Goal: Task Accomplishment & Management: Use online tool/utility

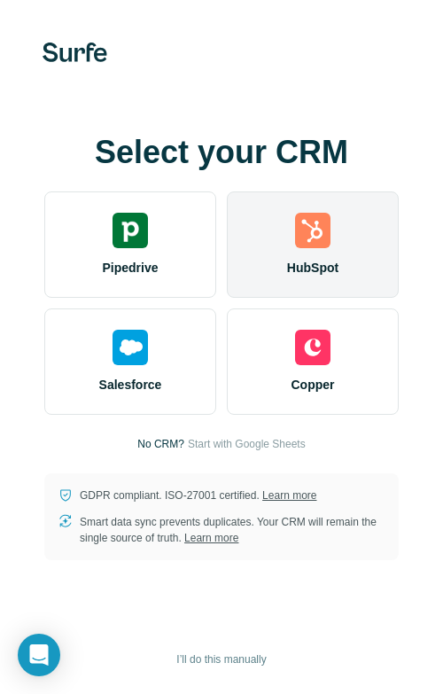
click at [305, 250] on div "HubSpot" at bounding box center [313, 244] width 172 height 106
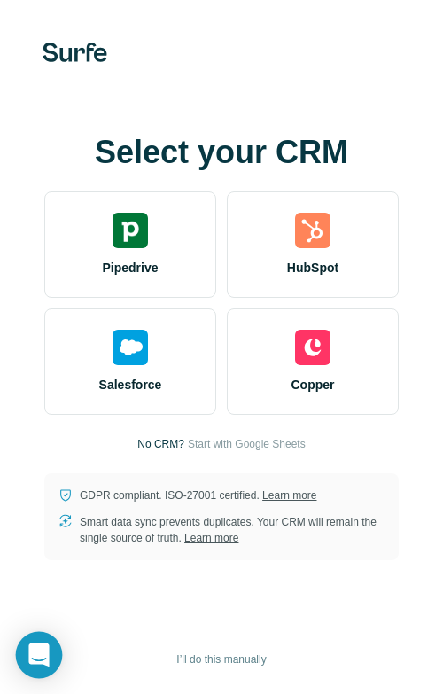
click at [26, 653] on div "Open Intercom Messenger" at bounding box center [39, 655] width 47 height 47
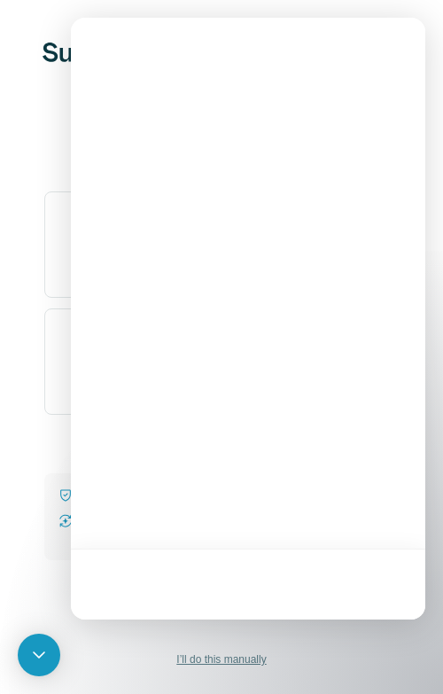
click at [222, 665] on span "I’ll do this manually" at bounding box center [221, 659] width 90 height 16
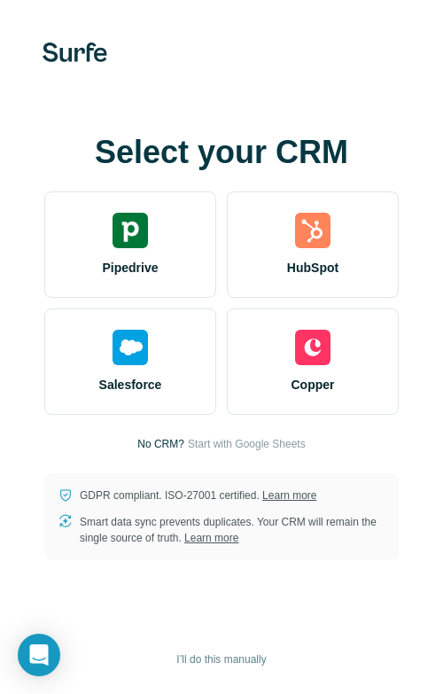
click at [126, 70] on div "Select your CRM Pipedrive HubSpot Salesforce Copper No CRM? Start with Google S…" at bounding box center [221, 347] width 443 height 694
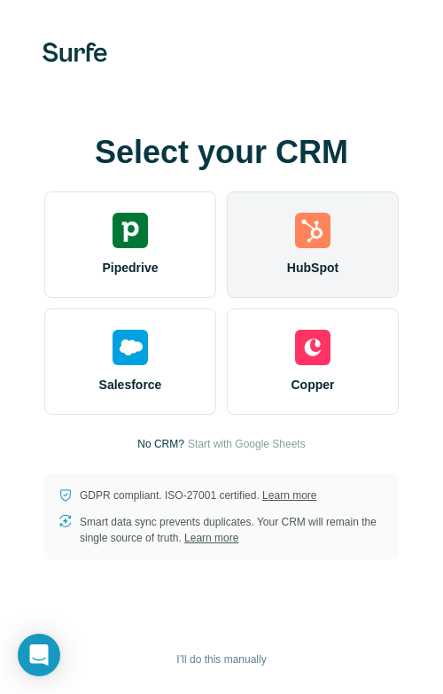
click at [311, 245] on img at bounding box center [312, 230] width 35 height 35
click at [310, 241] on img at bounding box center [312, 230] width 35 height 35
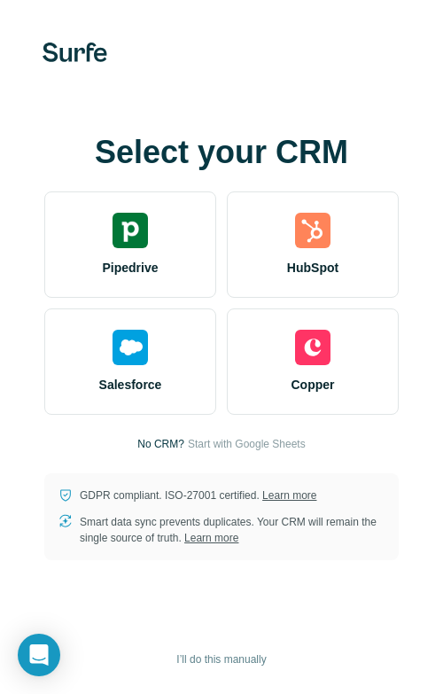
click at [203, 71] on div "Select your CRM Pipedrive HubSpot Salesforce Copper No CRM? Start with Google S…" at bounding box center [221, 347] width 443 height 694
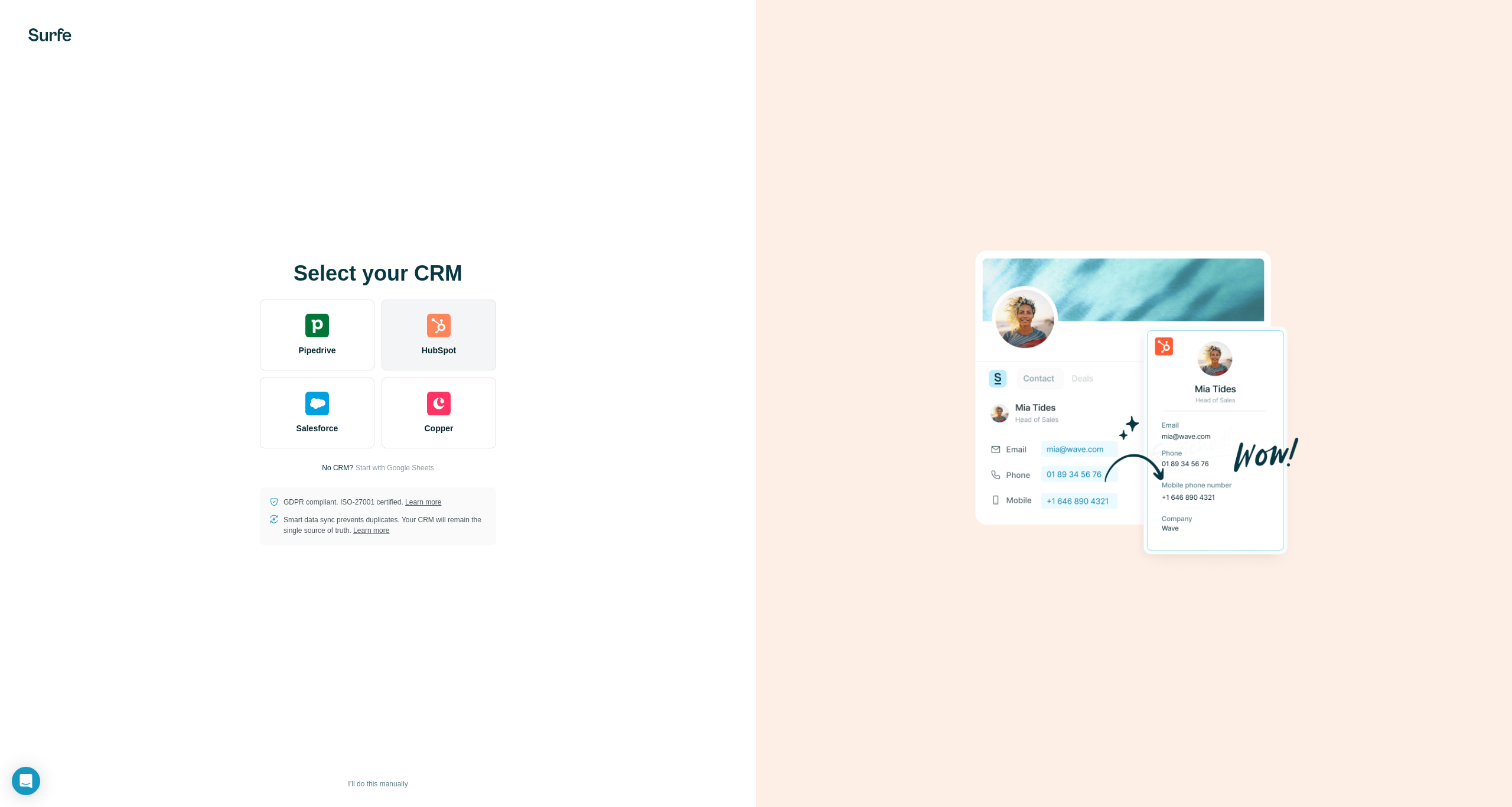
click at [428, 328] on img at bounding box center [438, 325] width 23 height 23
click at [424, 325] on div "HubSpot" at bounding box center [438, 335] width 115 height 71
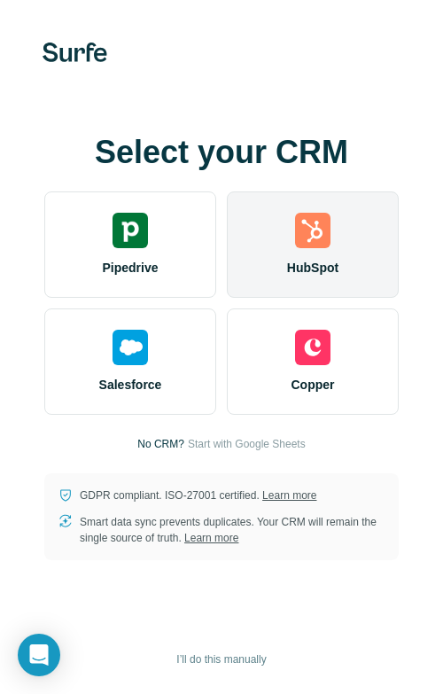
click at [274, 230] on div "HubSpot" at bounding box center [313, 244] width 172 height 106
